Goal: Learn about a topic

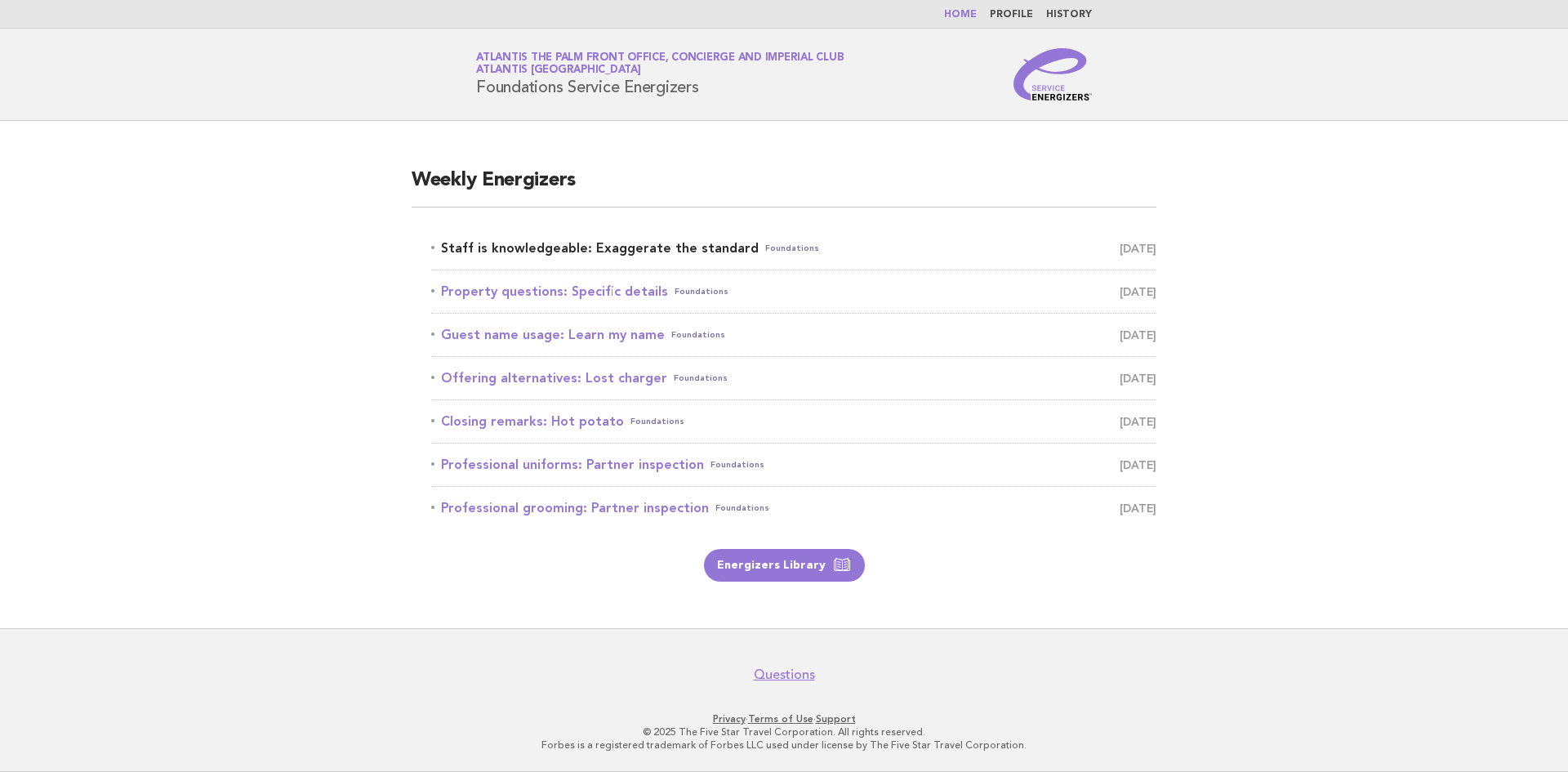
click at [642, 252] on link "Staff is knowledgeable: Exaggerate the standard Foundations September 26" at bounding box center [794, 248] width 725 height 23
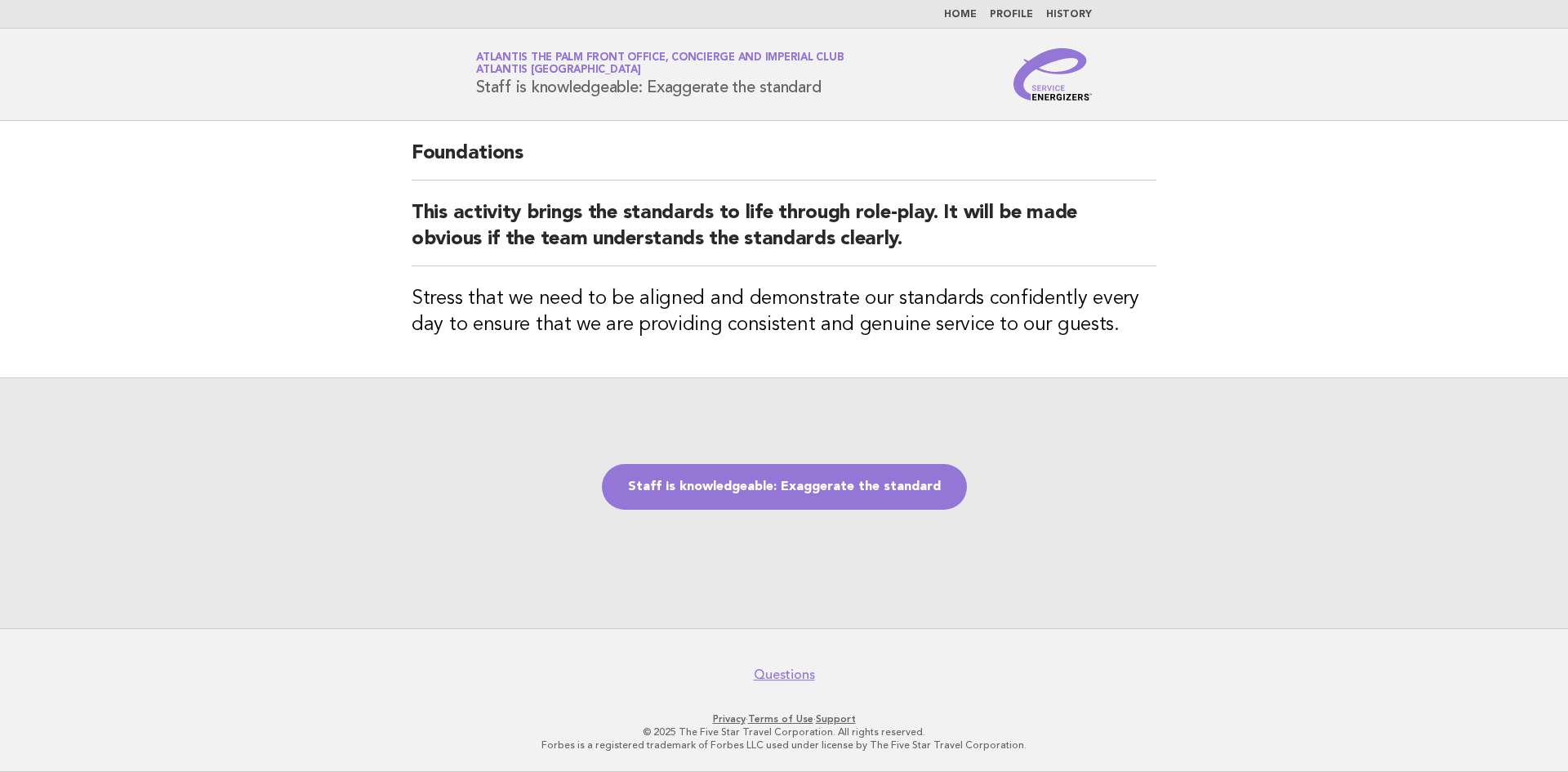
drag, startPoint x: 475, startPoint y: 89, endPoint x: 828, endPoint y: 102, distance: 353.2
click at [828, 102] on header "Service Energizers Atlantis The Palm Front Office, Concierge and Imperial Club …" at bounding box center [784, 74] width 1568 height 92
copy h1 "Staff is knowledgeable: Exaggerate the standard"
click at [98, 305] on main "Foundations This activity brings the standards to life through role-play. It wi…" at bounding box center [784, 374] width 1568 height 508
drag, startPoint x: 1224, startPoint y: 613, endPoint x: 926, endPoint y: 741, distance: 324.3
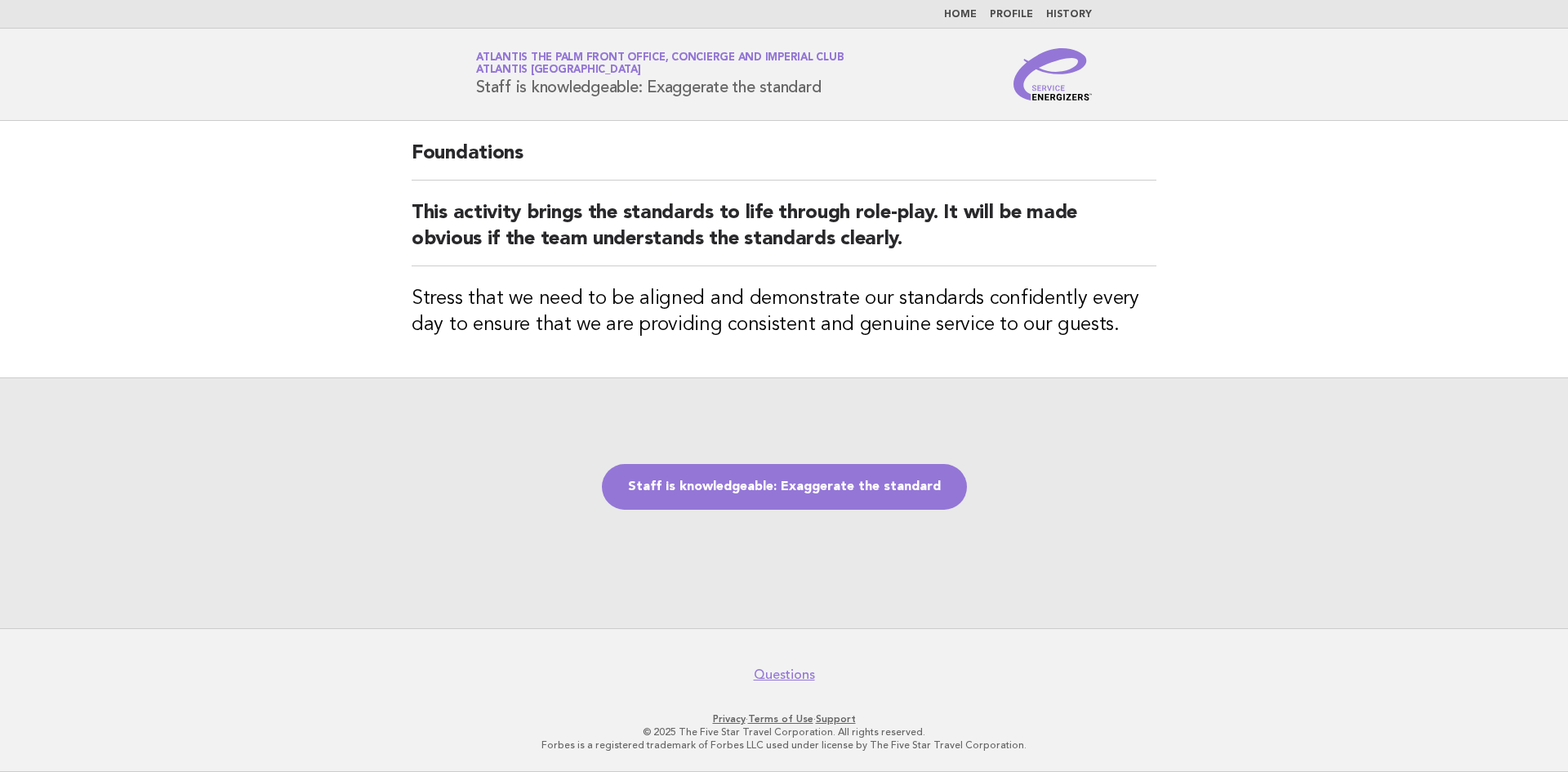
click at [1225, 613] on div "Staff is knowledgeable: Exaggerate the standard" at bounding box center [784, 503] width 1568 height 251
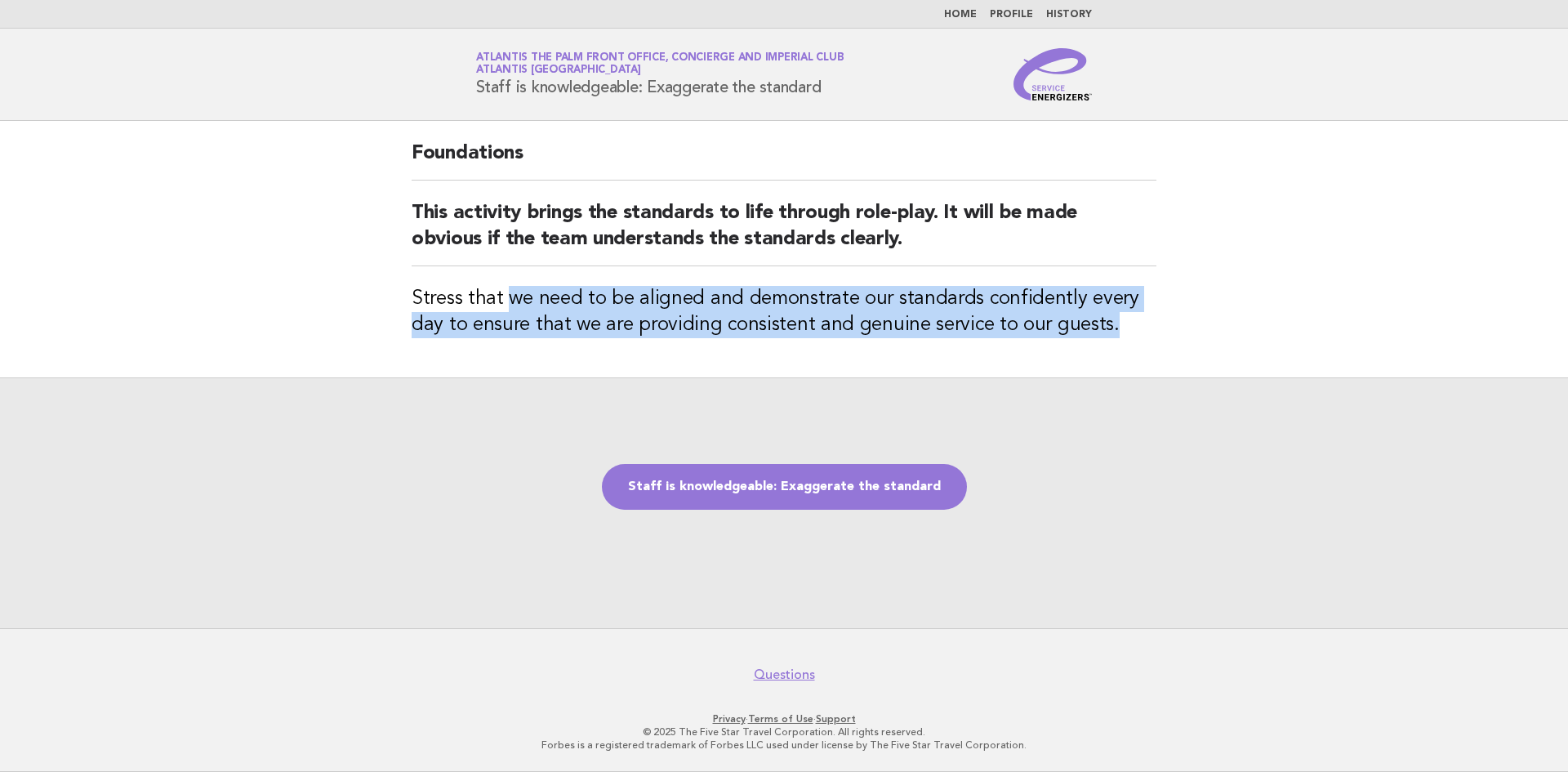
drag, startPoint x: 508, startPoint y: 305, endPoint x: 1043, endPoint y: 373, distance: 539.3
click at [1084, 342] on div "Foundations This activity brings the standards to life through role-play. It wi…" at bounding box center [784, 249] width 784 height 256
copy h3 "we need to be aligned and demonstrate our standards confidently every day to en…"
click at [800, 485] on link "Staff is knowledgeable: Exaggerate the standard" at bounding box center [784, 487] width 365 height 46
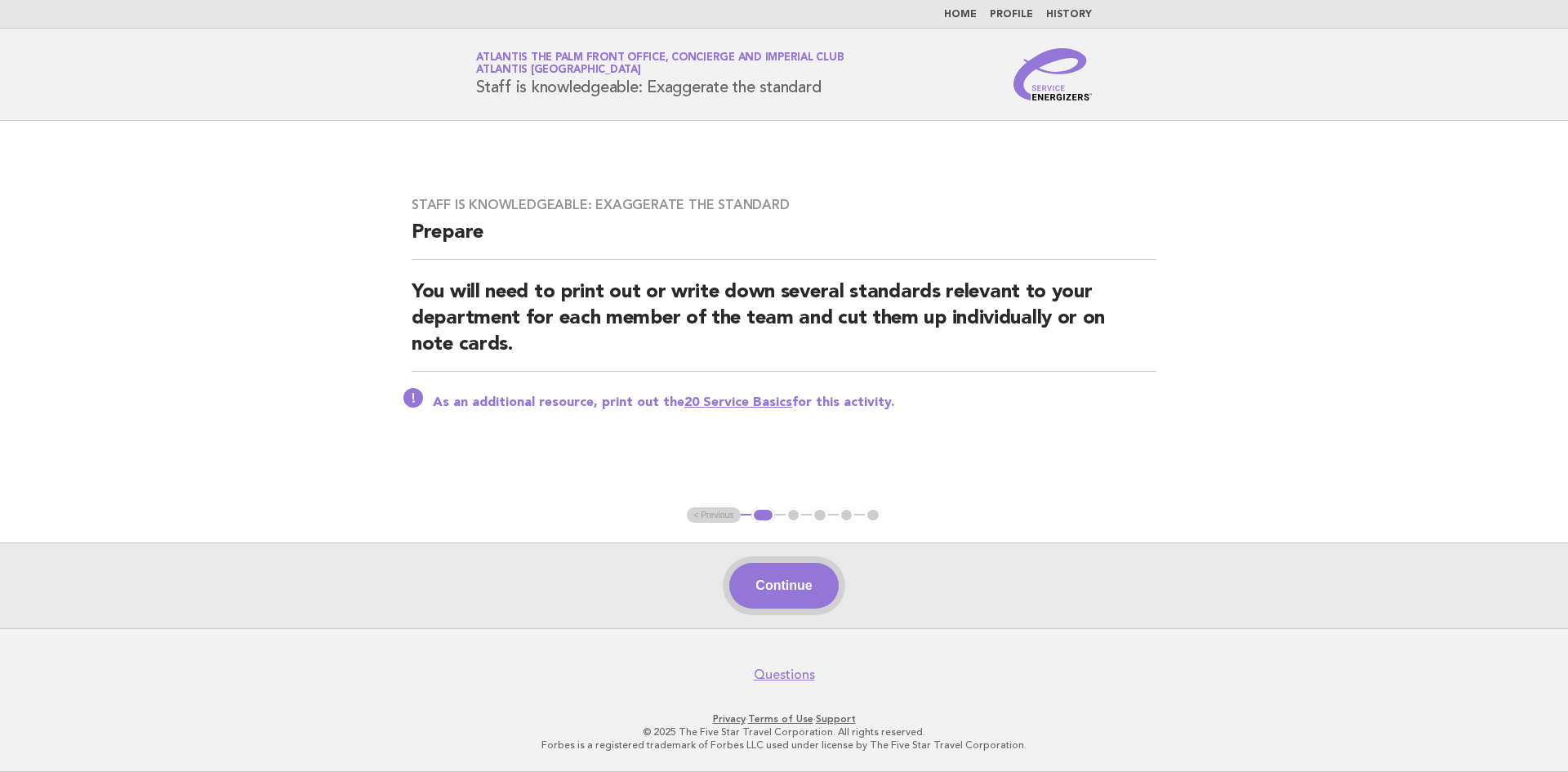
click at [797, 591] on button "Continue" at bounding box center [784, 585] width 109 height 46
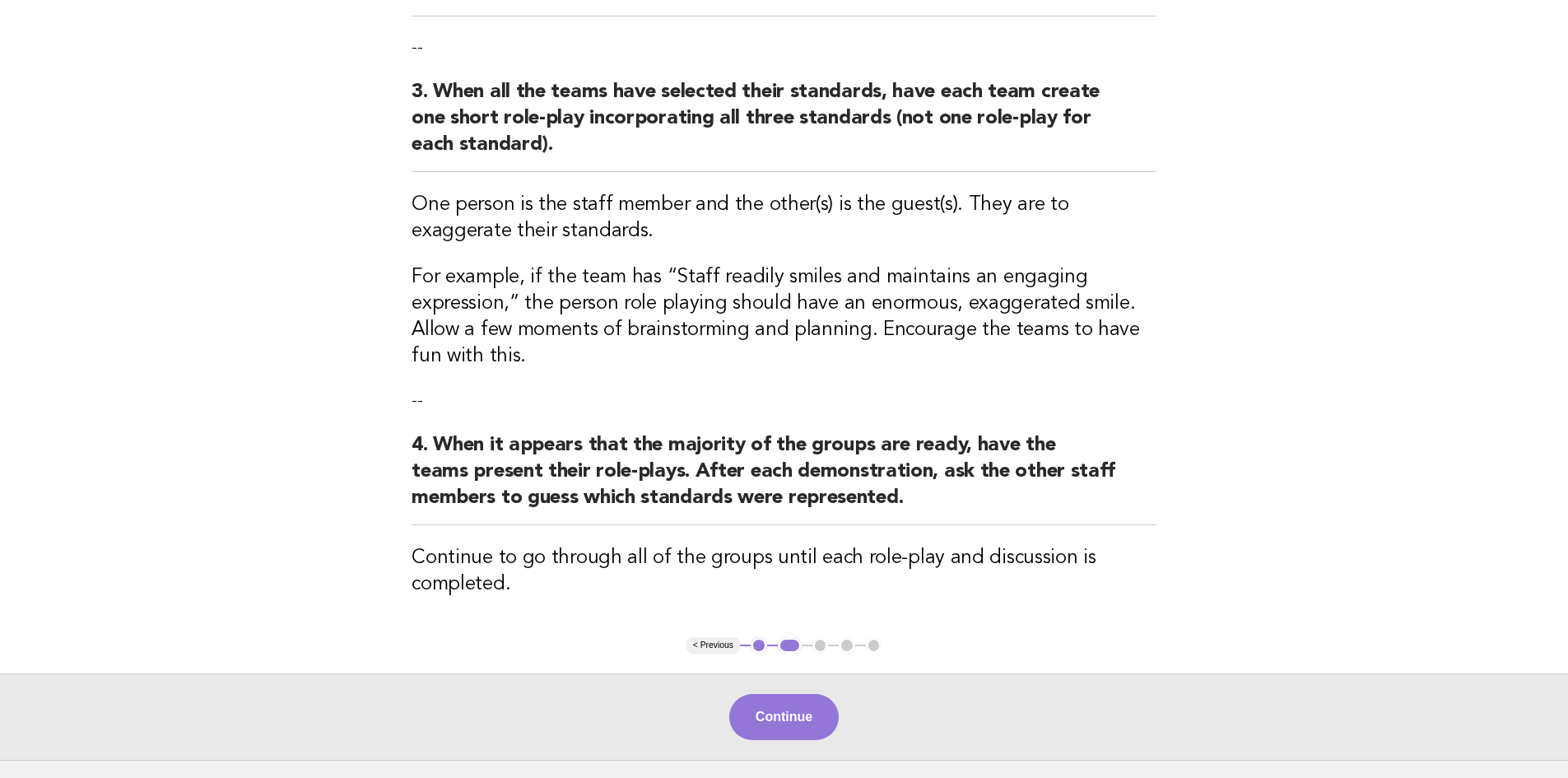
scroll to position [494, 0]
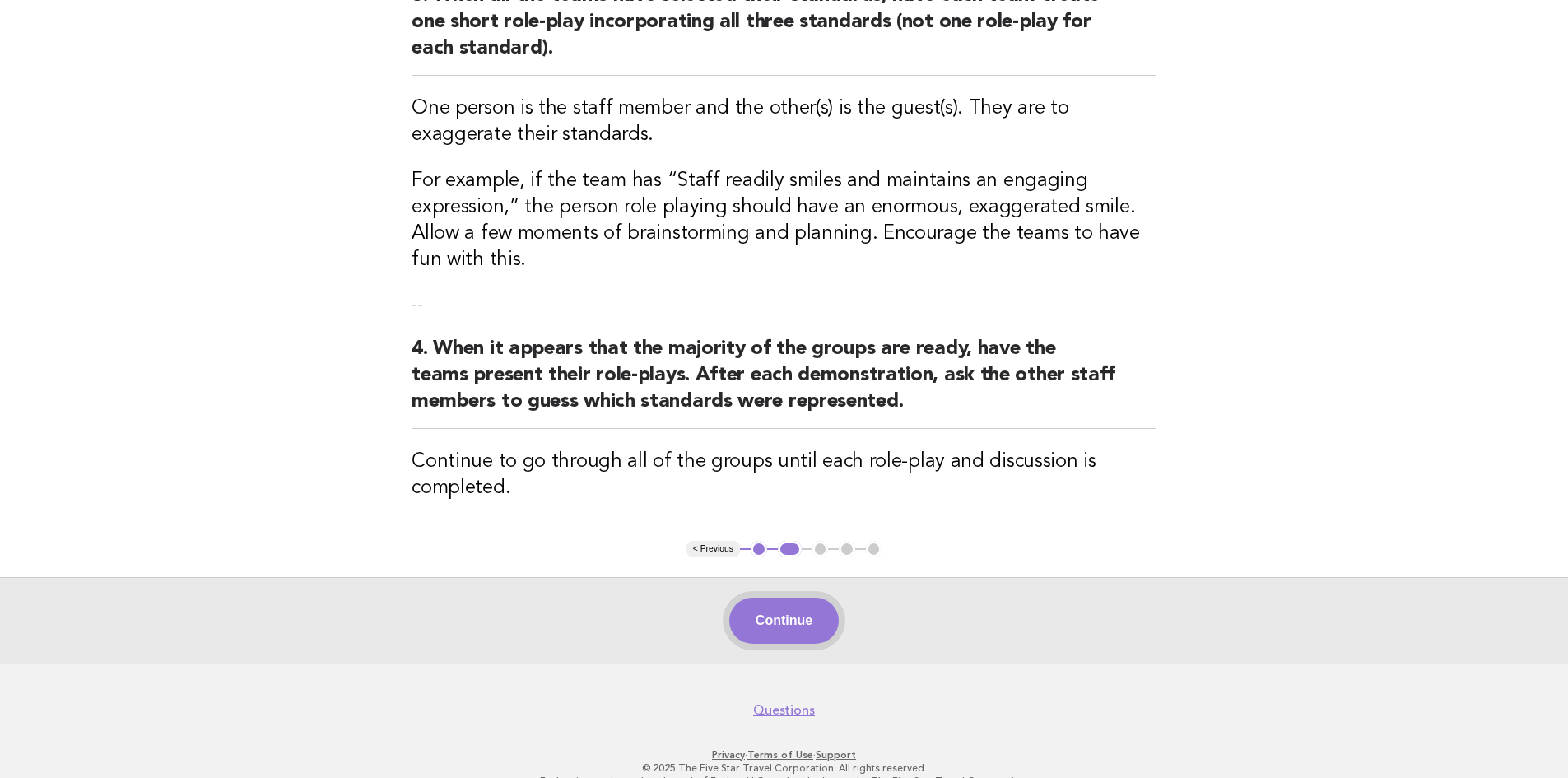
click at [755, 630] on button "Continue" at bounding box center [784, 620] width 110 height 46
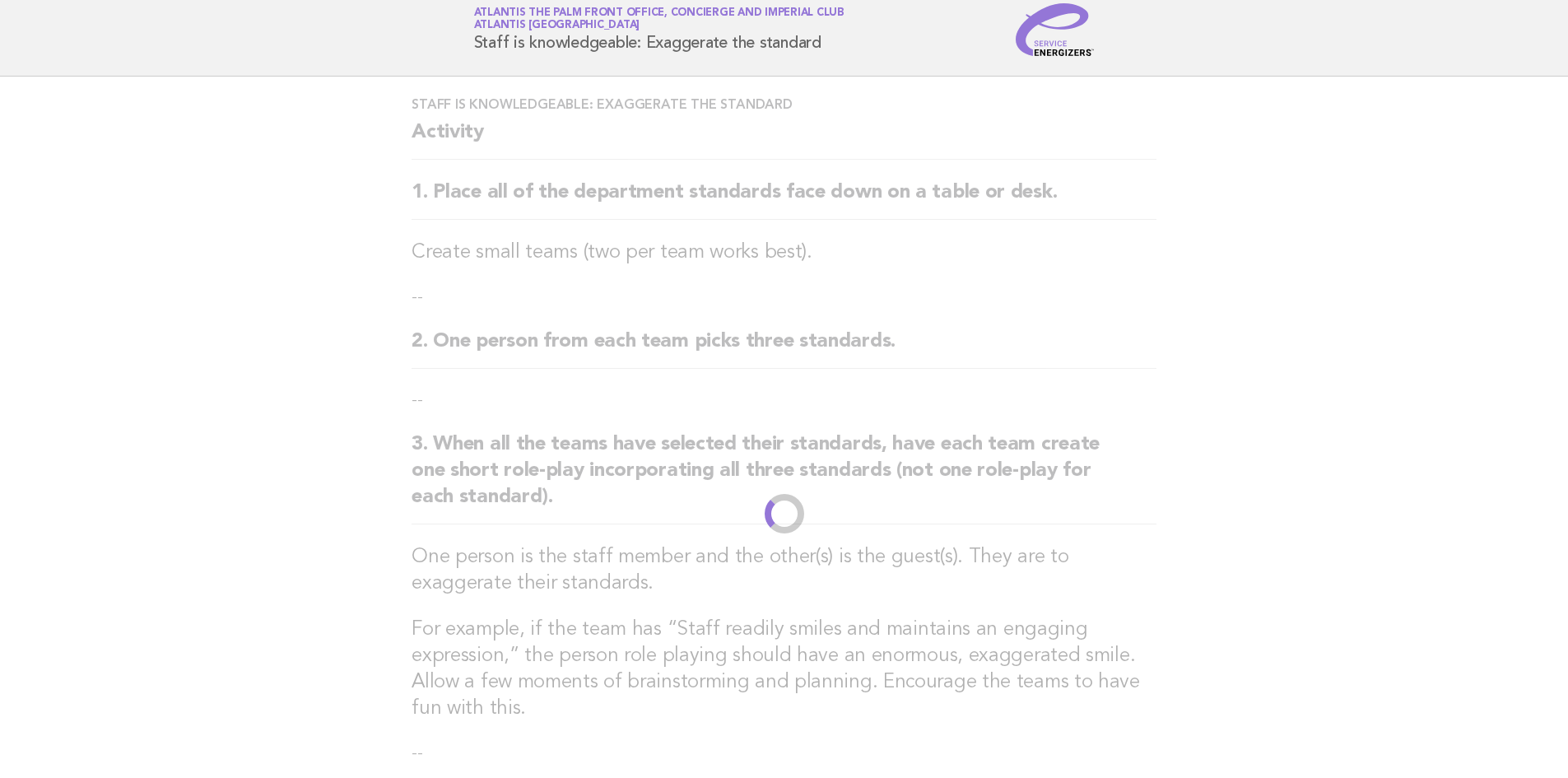
scroll to position [0, 0]
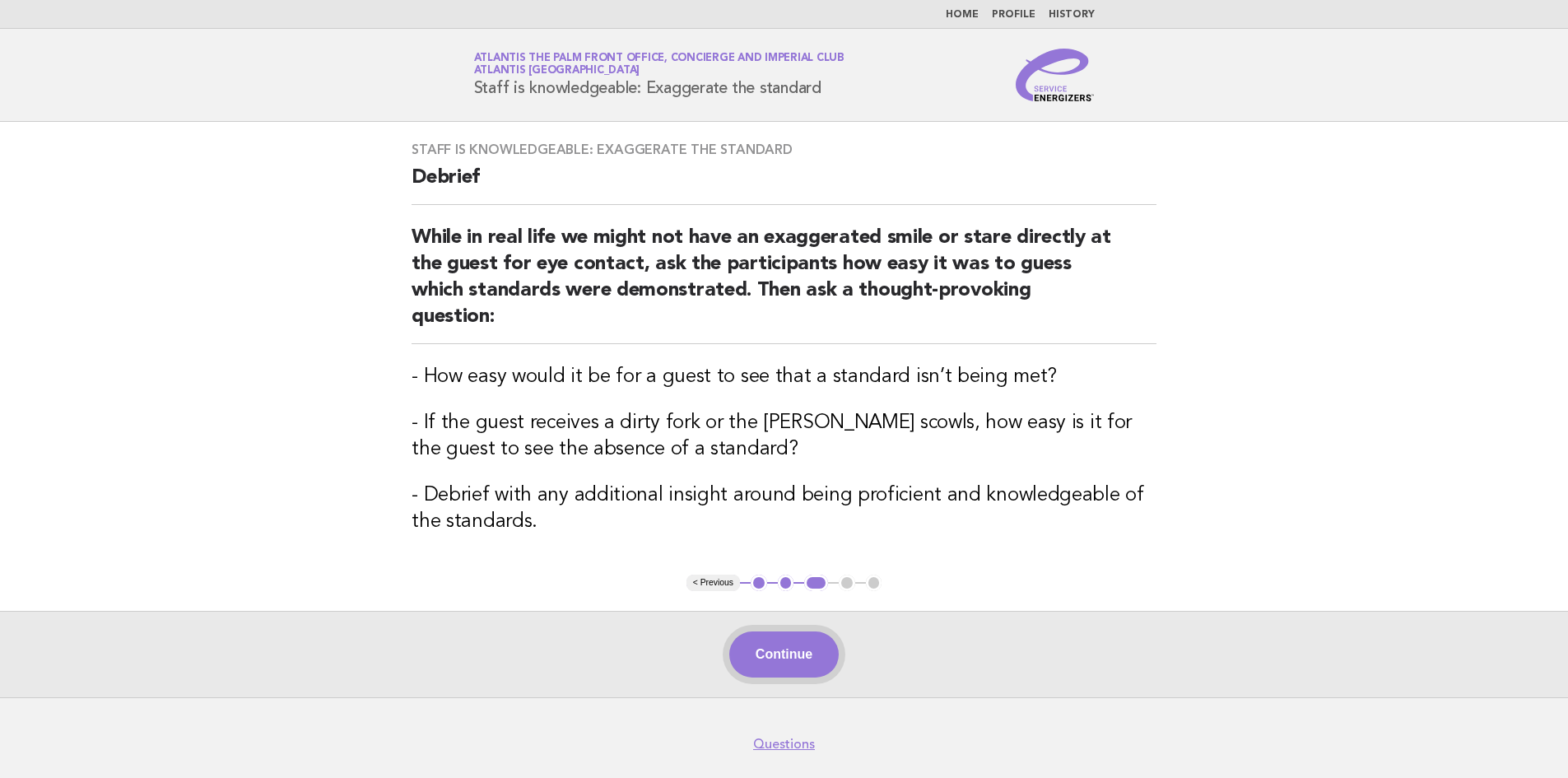
click at [772, 651] on button "Continue" at bounding box center [784, 654] width 110 height 46
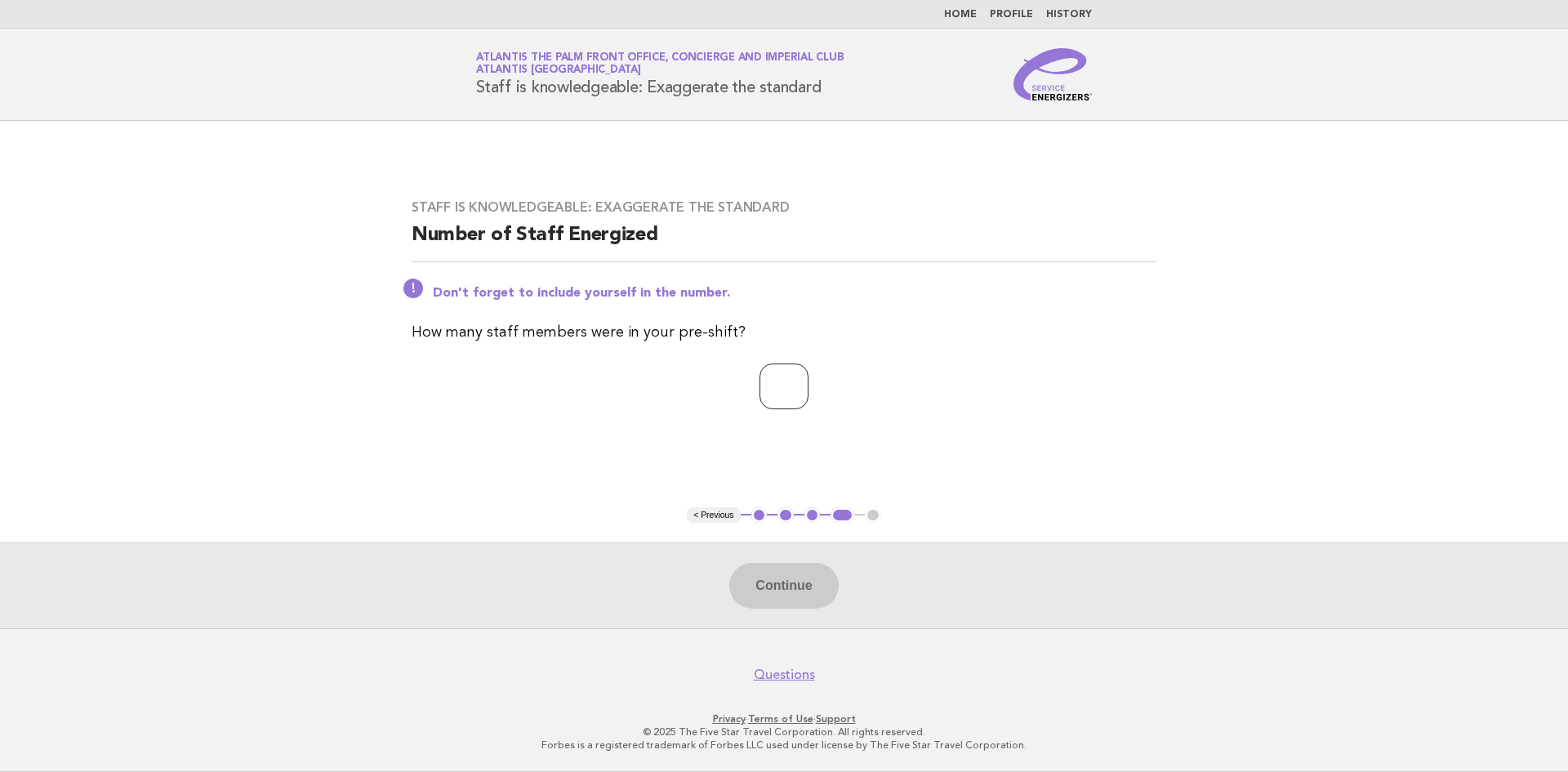
click at [770, 386] on input "number" at bounding box center [784, 386] width 49 height 46
type input "*"
click at [775, 585] on button "Continue" at bounding box center [784, 585] width 109 height 46
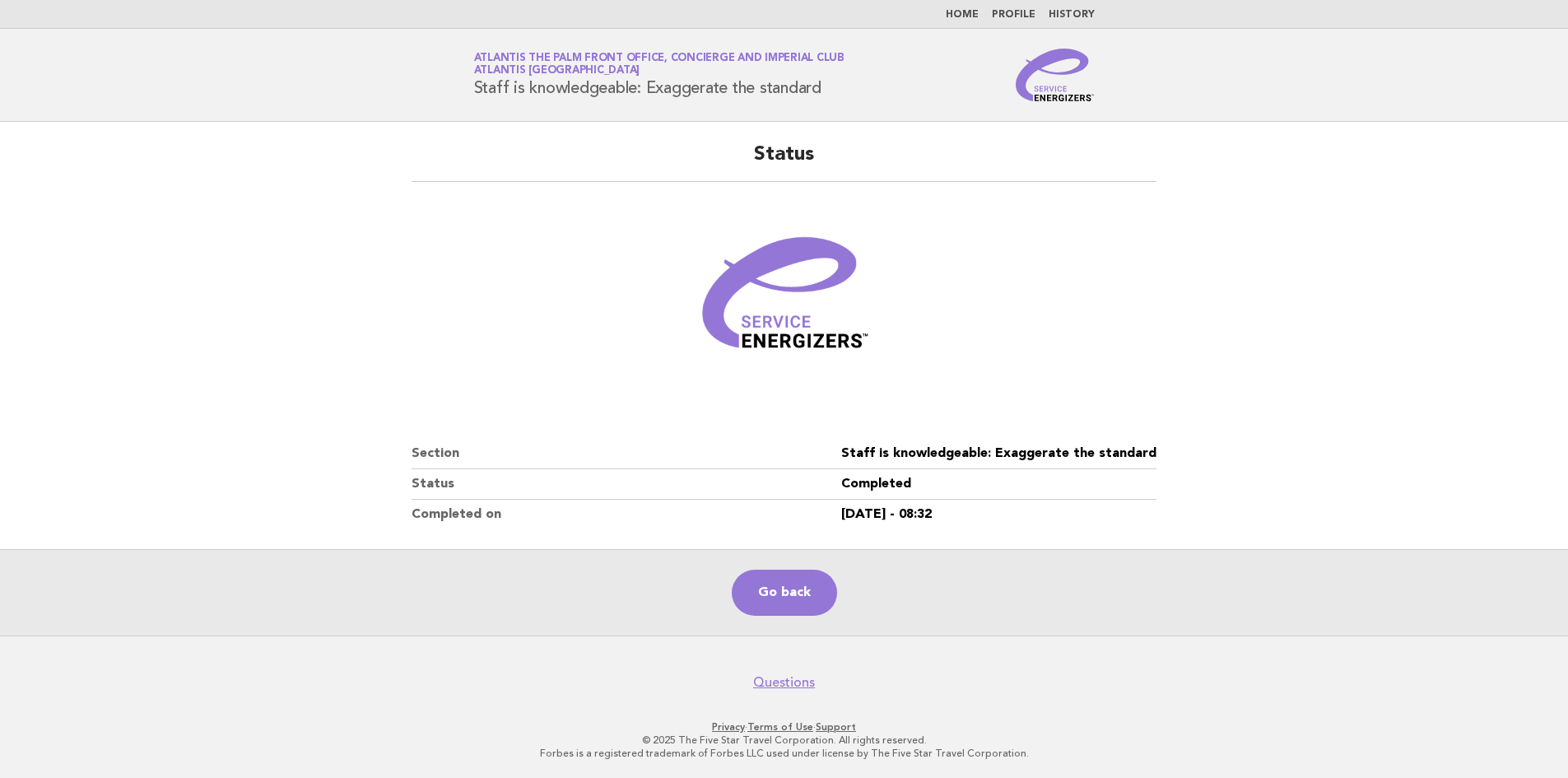
click at [1241, 377] on main "Status Section Staff is knowledgeable: Exaggerate the standard Status Completed…" at bounding box center [784, 378] width 1568 height 513
